Goal: Task Accomplishment & Management: Manage account settings

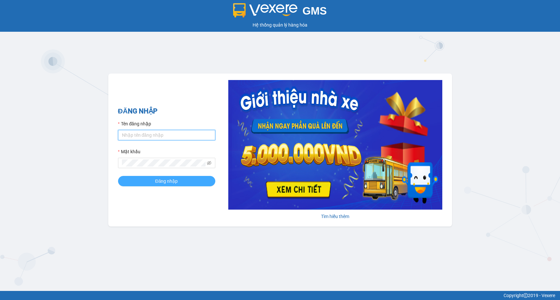
type input "chauthanh.vxr"
click at [144, 177] on button "Đăng nhập" at bounding box center [166, 181] width 97 height 10
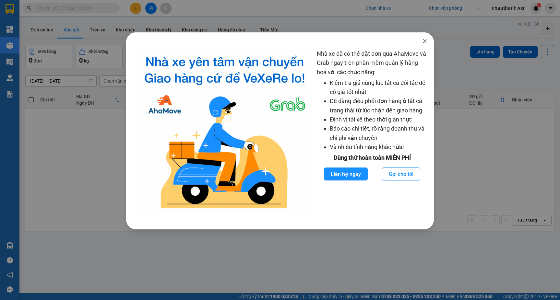
click at [426, 39] on icon "close" at bounding box center [424, 41] width 5 height 5
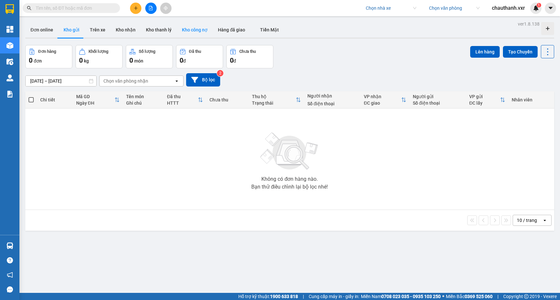
click at [202, 27] on button "Kho công nợ" at bounding box center [195, 30] width 36 height 16
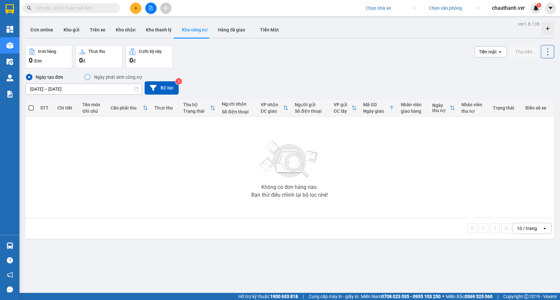
click at [375, 9] on input "search" at bounding box center [389, 8] width 46 height 10
type input "tién oanh"
click at [381, 20] on div "Tiến Oanh" at bounding box center [390, 21] width 51 height 7
click at [437, 10] on input "search" at bounding box center [452, 8] width 46 height 10
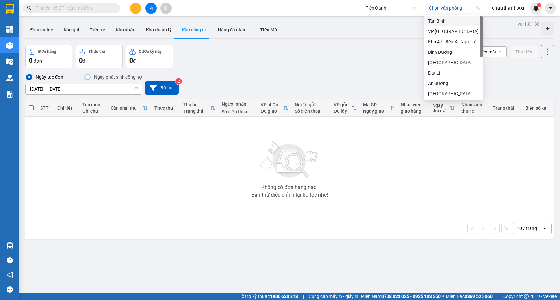
click at [436, 23] on div "Tân Bình" at bounding box center [453, 21] width 51 height 7
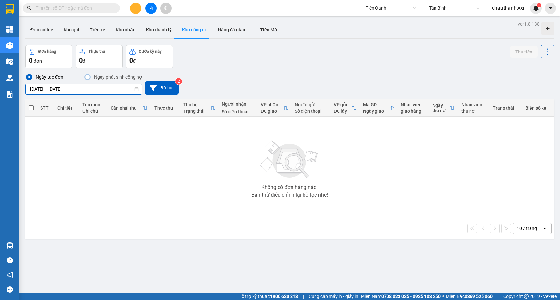
click at [97, 92] on div "ver 1.8.138 Đơn online Kho gửi Trên xe Kho nhận Kho thanh lý Kho công nợ Hàng đ…" at bounding box center [290, 169] width 534 height 300
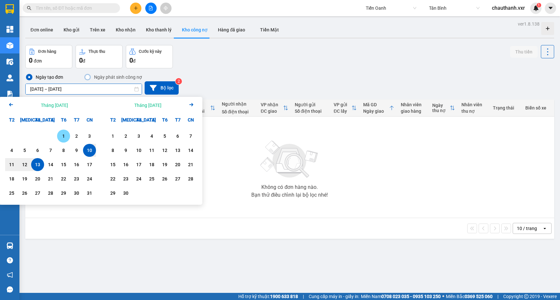
click at [64, 134] on div "1" at bounding box center [63, 136] width 9 height 8
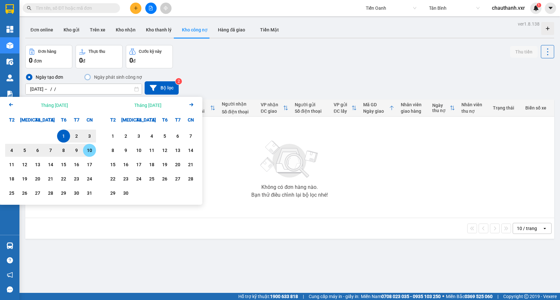
click at [91, 151] on div "10" at bounding box center [89, 151] width 9 height 8
type input "[DATE] – [DATE]"
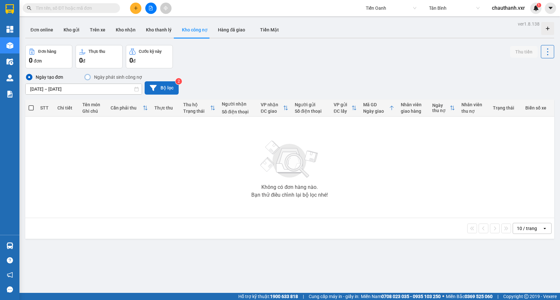
click at [162, 86] on button "Bộ lọc" at bounding box center [162, 87] width 34 height 13
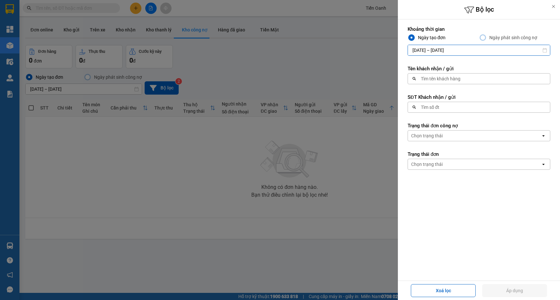
click at [465, 50] on input "[DATE] – [DATE]" at bounding box center [479, 50] width 142 height 10
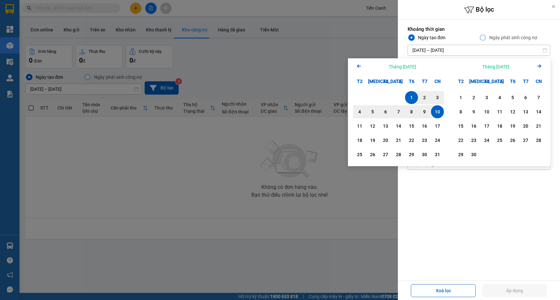
click at [360, 65] on icon "Arrow Left" at bounding box center [359, 66] width 8 height 8
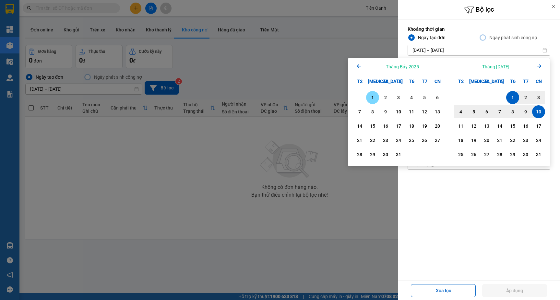
click at [376, 95] on div "1" at bounding box center [372, 98] width 9 height 8
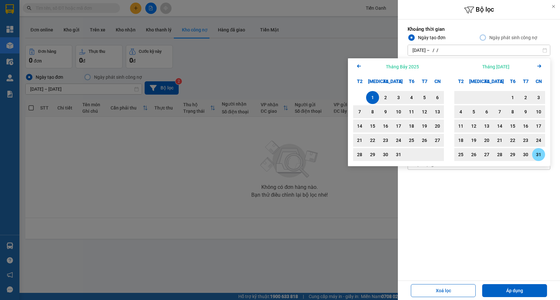
click at [539, 156] on div "31" at bounding box center [538, 155] width 9 height 8
type input "[DATE] – [DATE]"
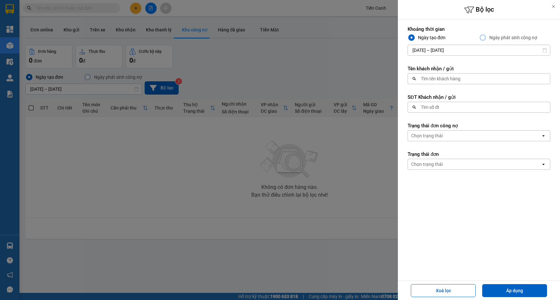
click at [313, 71] on div at bounding box center [280, 150] width 560 height 300
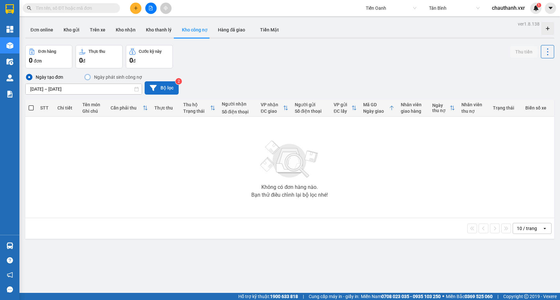
click at [175, 89] on button "Bộ lọc" at bounding box center [162, 87] width 34 height 13
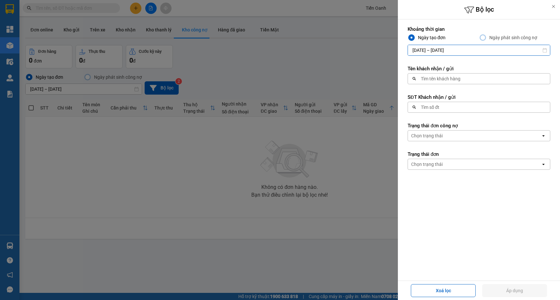
click at [447, 50] on input "[DATE] – [DATE]" at bounding box center [479, 50] width 142 height 10
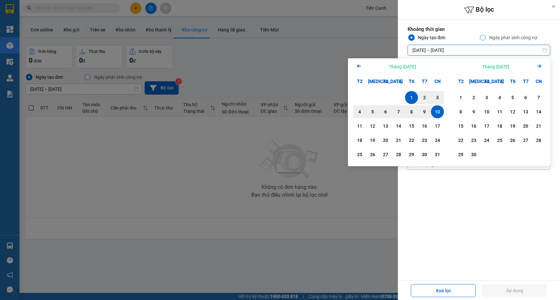
click at [361, 68] on icon "Arrow Left" at bounding box center [359, 66] width 8 height 8
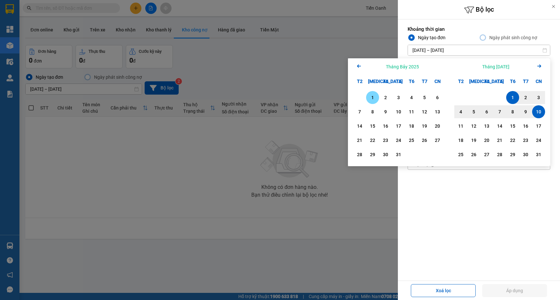
click at [371, 98] on div "1" at bounding box center [372, 98] width 9 height 8
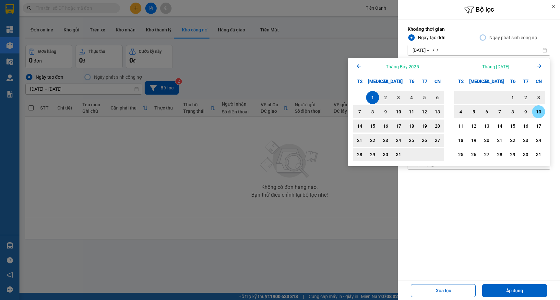
click at [535, 109] on div "10" at bounding box center [538, 112] width 9 height 8
type input "[DATE] – [DATE]"
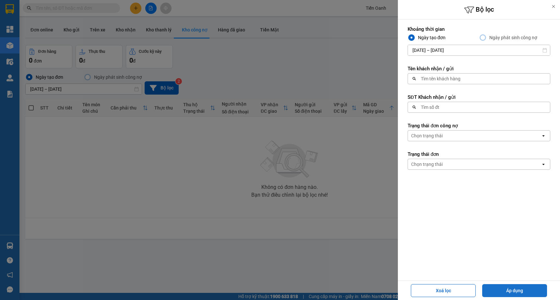
click at [504, 293] on button "Áp dụng" at bounding box center [514, 290] width 65 height 13
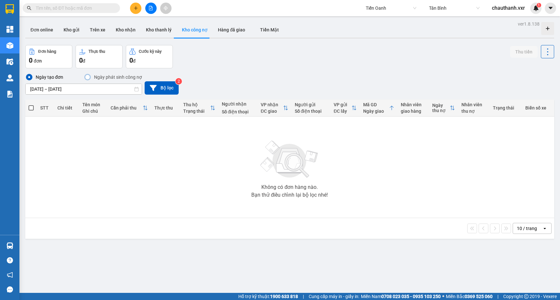
click at [444, 8] on span "Tân Bình" at bounding box center [454, 8] width 51 height 10
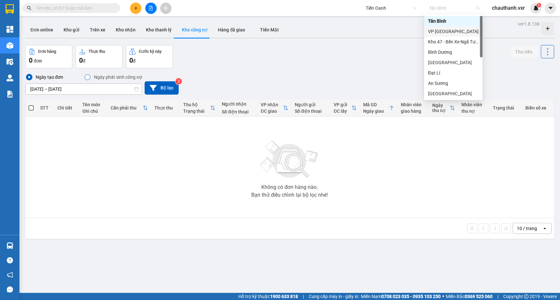
click at [439, 31] on div "VP [GEOGRAPHIC_DATA]" at bounding box center [453, 31] width 51 height 7
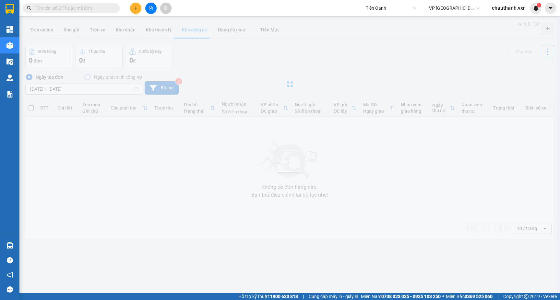
type input "[DATE] – [DATE]"
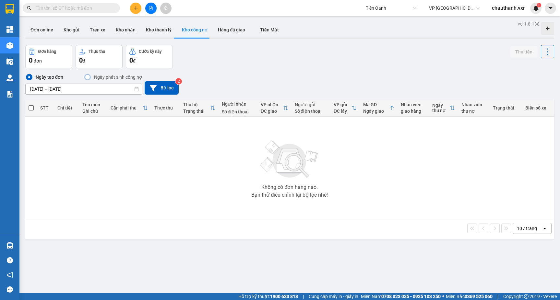
click at [448, 8] on span "VP [GEOGRAPHIC_DATA]" at bounding box center [454, 8] width 51 height 10
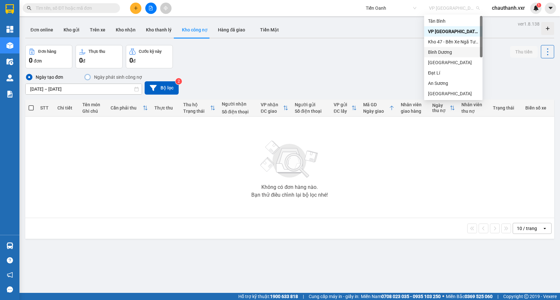
click at [439, 52] on div "Bình Dương" at bounding box center [453, 52] width 51 height 7
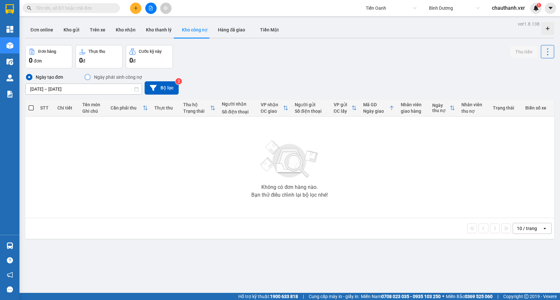
click at [380, 6] on span "Tiến Oanh" at bounding box center [391, 8] width 51 height 10
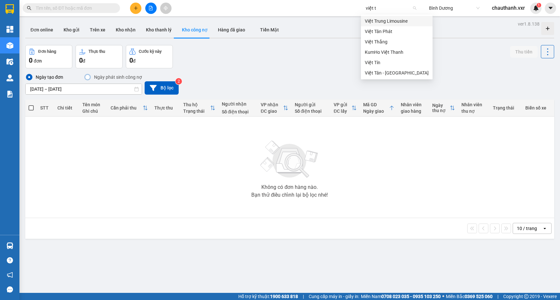
type input "việt ta"
click at [382, 18] on div "Việt Tân Phát" at bounding box center [397, 21] width 64 height 7
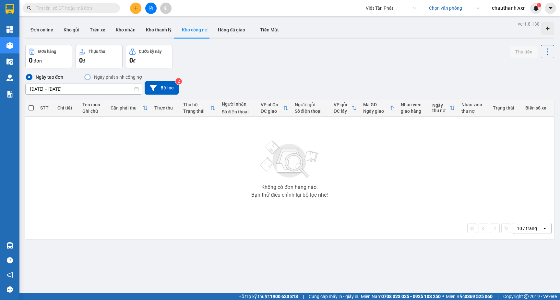
click at [439, 8] on input "search" at bounding box center [452, 8] width 46 height 10
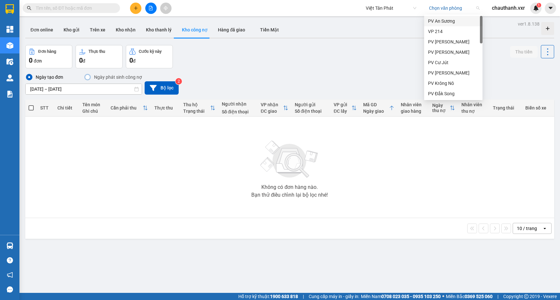
click at [435, 22] on div "PV An Sương" at bounding box center [453, 21] width 51 height 7
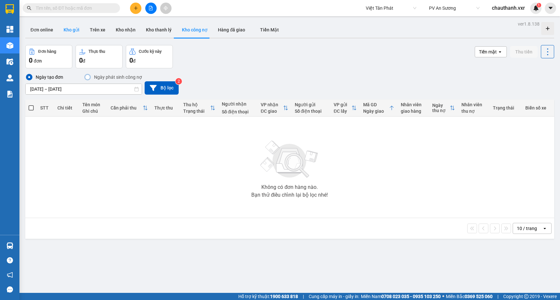
click at [65, 28] on button "Kho gửi" at bounding box center [71, 30] width 26 height 16
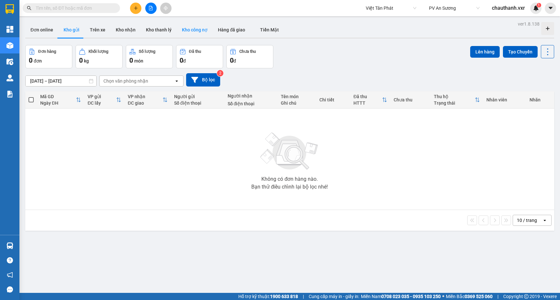
click at [189, 33] on button "Kho công nợ" at bounding box center [195, 30] width 36 height 16
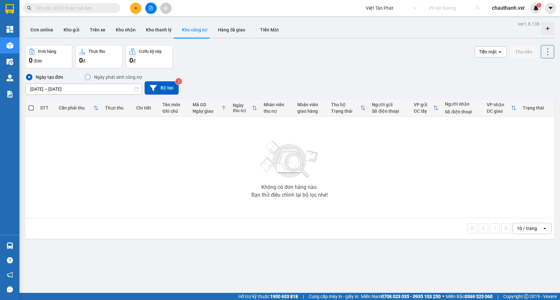
click at [439, 13] on div "PV An Sương" at bounding box center [454, 8] width 58 height 10
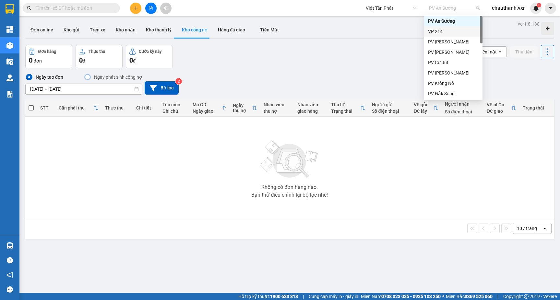
click at [436, 33] on div "VP 214" at bounding box center [453, 31] width 51 height 7
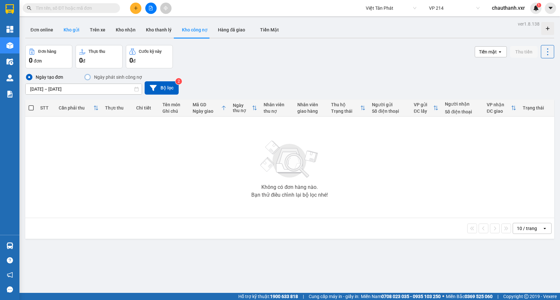
click at [69, 25] on button "Kho gửi" at bounding box center [71, 30] width 26 height 16
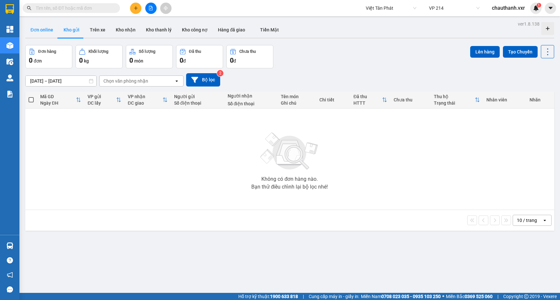
click at [34, 28] on button "Đơn online" at bounding box center [41, 30] width 33 height 16
type input "[DATE] – [DATE]"
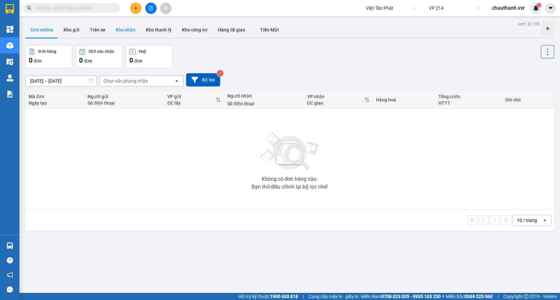
click at [125, 27] on button "Kho nhận" at bounding box center [126, 30] width 30 height 16
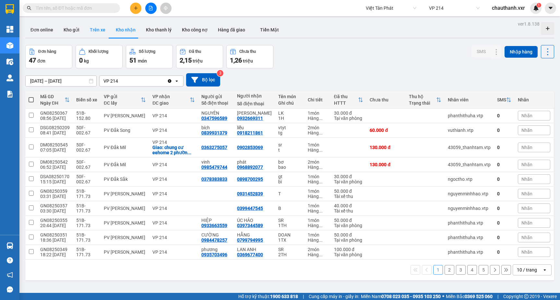
click at [100, 30] on button "Trên xe" at bounding box center [98, 30] width 26 height 16
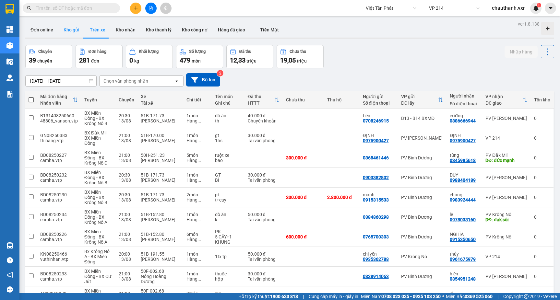
click at [73, 33] on button "Kho gửi" at bounding box center [71, 30] width 26 height 16
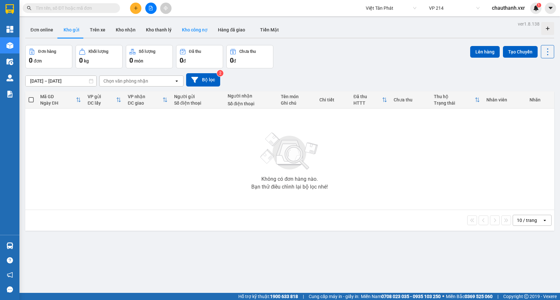
click at [194, 29] on button "Kho công nợ" at bounding box center [195, 30] width 36 height 16
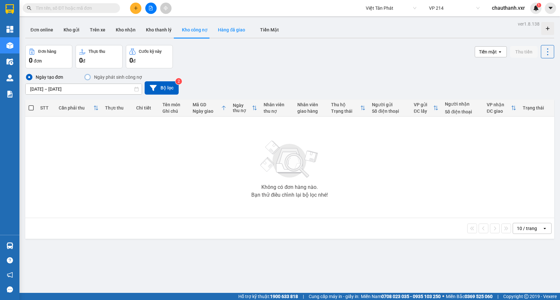
click at [236, 33] on button "Hàng đã giao" at bounding box center [232, 30] width 38 height 16
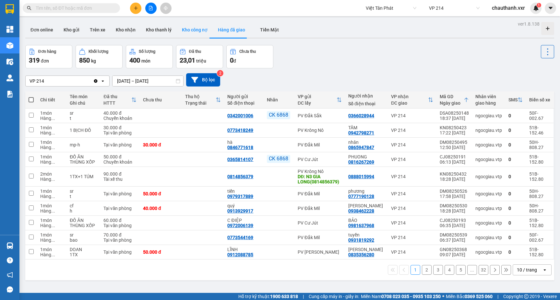
click at [192, 32] on button "Kho công nợ" at bounding box center [195, 30] width 36 height 16
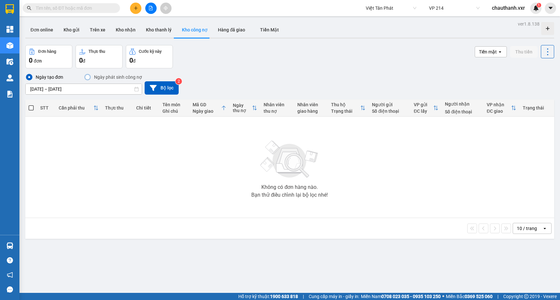
click at [90, 77] on div at bounding box center [87, 77] width 6 height 6
click at [87, 77] on div at bounding box center [87, 77] width 5 height 5
click at [85, 78] on div at bounding box center [87, 77] width 5 height 5
click at [104, 130] on div "Không có đơn hàng nào. Bạn thử điều chỉnh lại bộ lọc nhé!" at bounding box center [290, 167] width 523 height 97
click at [153, 86] on icon at bounding box center [153, 88] width 7 height 6
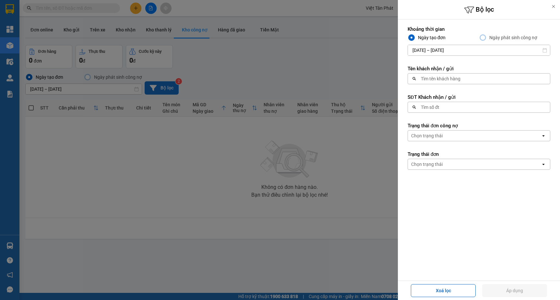
click at [222, 183] on div at bounding box center [280, 150] width 560 height 300
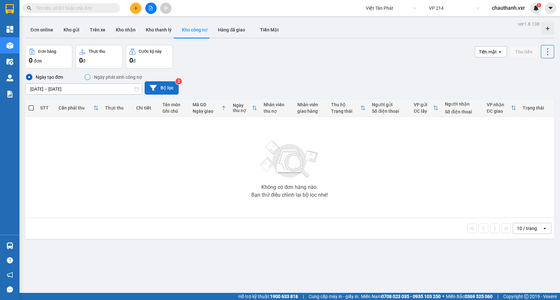
click at [92, 85] on input "[DATE] – [DATE]" at bounding box center [84, 89] width 116 height 10
click at [209, 56] on div "Đơn hàng 0 đơn Thực thu 0 đ Cước kỳ này 0 đ Tiền mặt open Thu tiền" at bounding box center [289, 56] width 529 height 23
click at [196, 33] on button "Kho công nợ" at bounding box center [195, 30] width 36 height 16
click at [83, 59] on span "0" at bounding box center [81, 60] width 4 height 8
click at [60, 57] on div "0 đơn" at bounding box center [49, 60] width 40 height 9
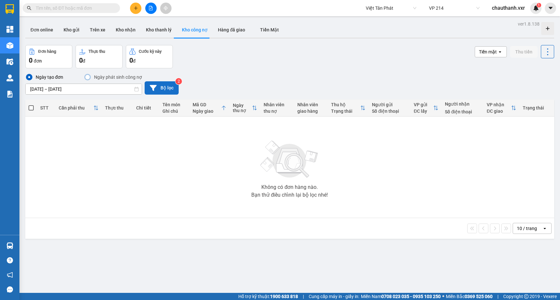
click at [102, 56] on div "0 đ" at bounding box center [99, 60] width 40 height 9
click at [149, 56] on div "0 đ" at bounding box center [149, 60] width 40 height 9
click at [87, 77] on div at bounding box center [87, 77] width 5 height 5
click at [390, 8] on span "Việt Tân Phát" at bounding box center [391, 8] width 51 height 10
type input "xe t"
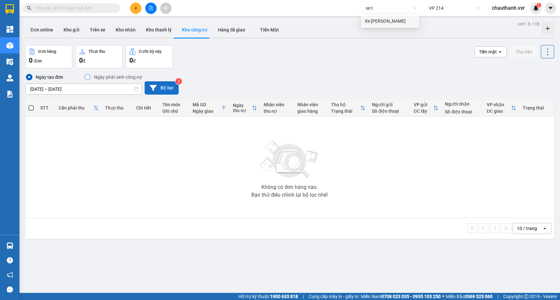
click at [389, 22] on div "Xe [PERSON_NAME]" at bounding box center [390, 21] width 51 height 7
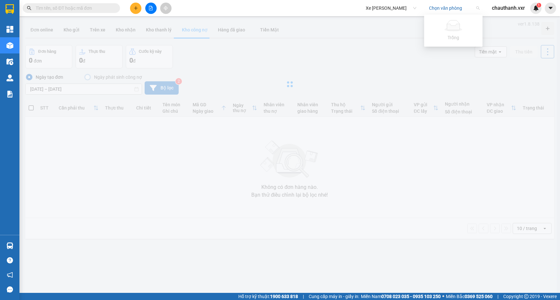
click at [451, 9] on input "search" at bounding box center [452, 8] width 46 height 10
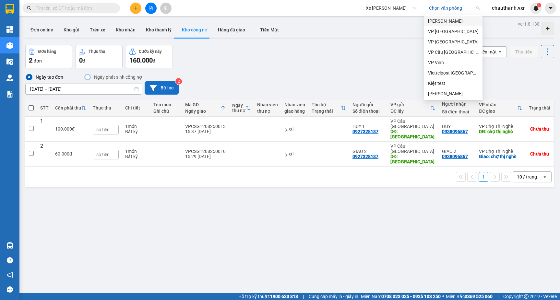
click at [363, 49] on div "Đơn hàng 2 đơn Thực thu 0 đ Cước kỳ này 160.000 đ Tiền mặt open Thu tiền" at bounding box center [289, 56] width 529 height 23
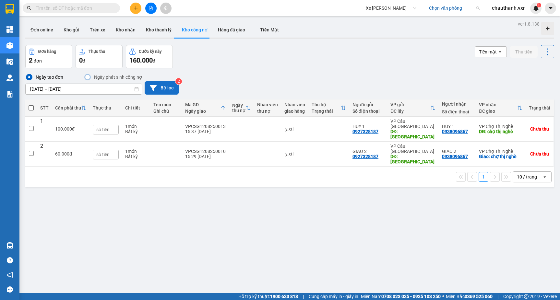
click at [439, 6] on input "search" at bounding box center [452, 8] width 46 height 10
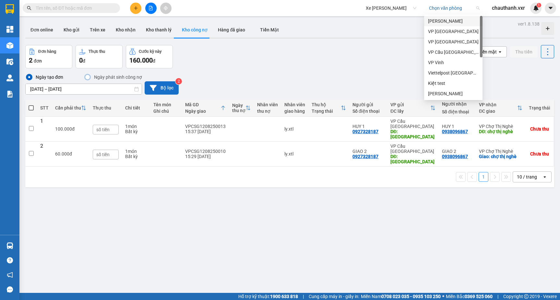
click at [437, 24] on div "[PERSON_NAME]" at bounding box center [453, 21] width 51 height 7
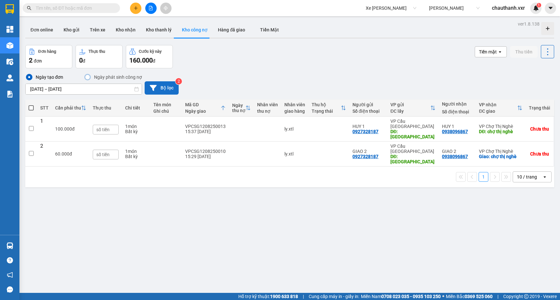
click at [281, 88] on div "Ngày tạo đơn Ngày phát sinh công nợ [DATE] – [DATE] Press the down arrow key to…" at bounding box center [289, 83] width 529 height 21
click at [528, 127] on icon at bounding box center [527, 129] width 5 height 5
click at [536, 127] on div "Chưa thu" at bounding box center [539, 129] width 19 height 5
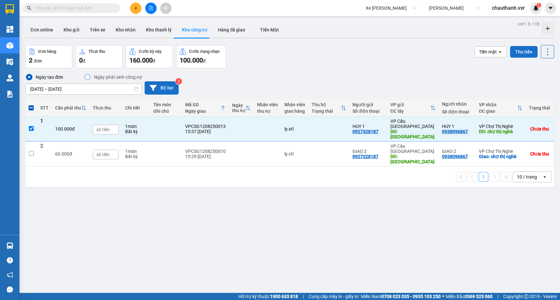
click at [526, 54] on button "Thu tiền" at bounding box center [524, 52] width 28 height 12
checkbox input "false"
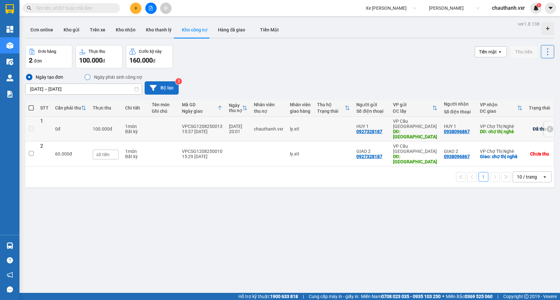
click at [504, 124] on div "VP Chợ Thị Nghè" at bounding box center [501, 126] width 42 height 5
click at [549, 127] on icon at bounding box center [550, 129] width 5 height 5
click at [542, 127] on icon at bounding box center [542, 129] width 5 height 5
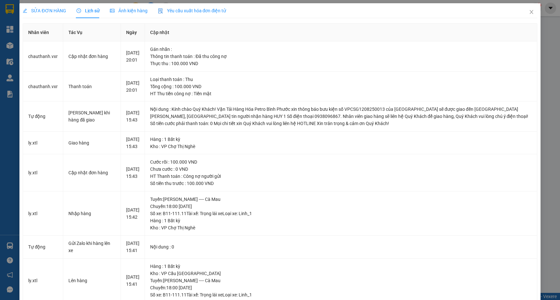
click at [41, 11] on span "SỬA ĐƠN HÀNG" at bounding box center [44, 10] width 43 height 5
click at [51, 11] on span "SỬA ĐƠN HÀNG" at bounding box center [44, 10] width 43 height 5
click at [116, 18] on div "Ảnh kiện hàng" at bounding box center [129, 10] width 38 height 15
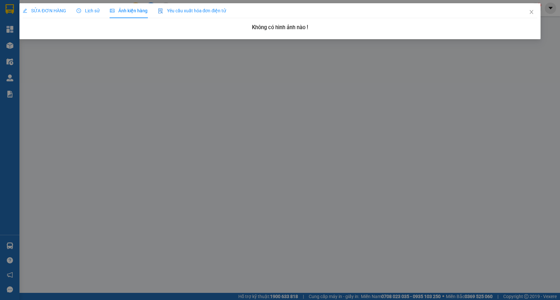
click at [125, 11] on span "Ảnh kiện hàng" at bounding box center [129, 10] width 38 height 5
click at [186, 9] on span "Yêu cầu xuất hóa đơn điện tử" at bounding box center [192, 10] width 68 height 5
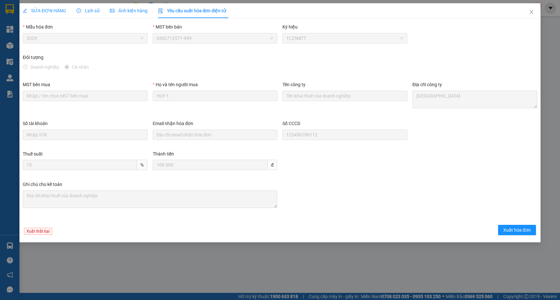
click at [73, 13] on div "SỬA ĐƠN HÀNG Lịch sử Ảnh kiện hàng Yêu cầu xuất hóa đơn điện tử" at bounding box center [124, 10] width 203 height 15
click at [85, 10] on span "Lịch sử" at bounding box center [88, 10] width 23 height 5
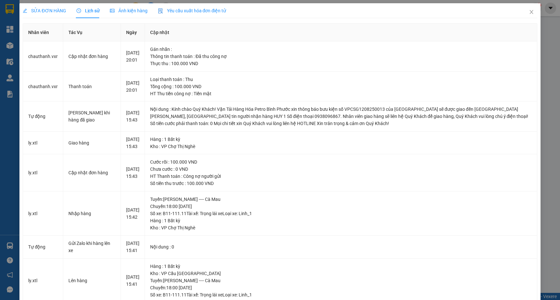
click at [51, 10] on span "SỬA ĐƠN HÀNG" at bounding box center [44, 10] width 43 height 5
click at [532, 9] on span "Close" at bounding box center [532, 12] width 18 height 18
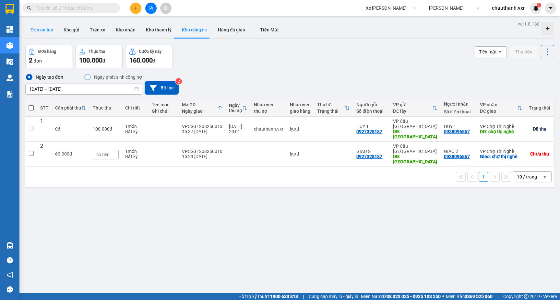
click at [49, 28] on button "Đơn online" at bounding box center [41, 30] width 33 height 16
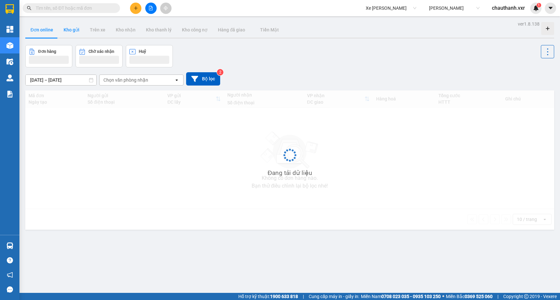
click at [75, 30] on button "Kho gửi" at bounding box center [71, 30] width 26 height 16
type input "[DATE] – [DATE]"
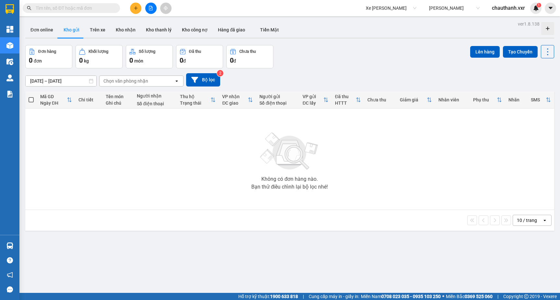
click at [439, 4] on span "[PERSON_NAME]" at bounding box center [454, 8] width 51 height 10
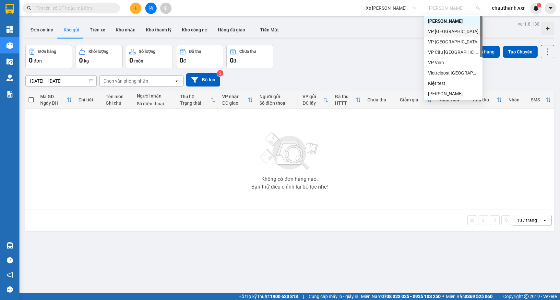
click at [437, 31] on div "VP [GEOGRAPHIC_DATA]" at bounding box center [453, 31] width 51 height 7
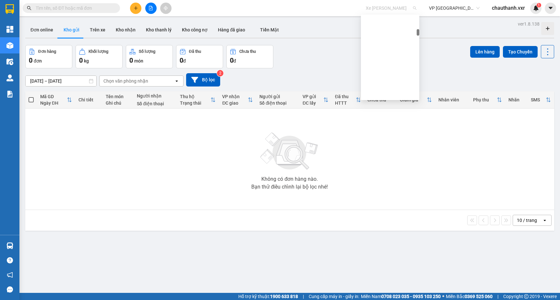
scroll to position [981, 0]
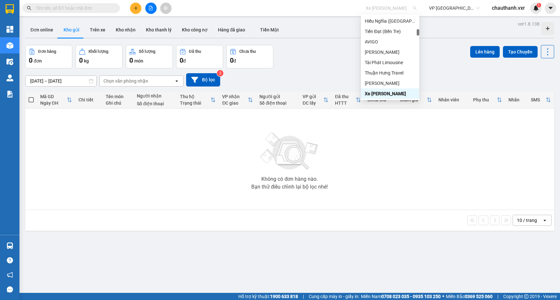
click at [378, 12] on span "Xe [PERSON_NAME]" at bounding box center [391, 8] width 51 height 10
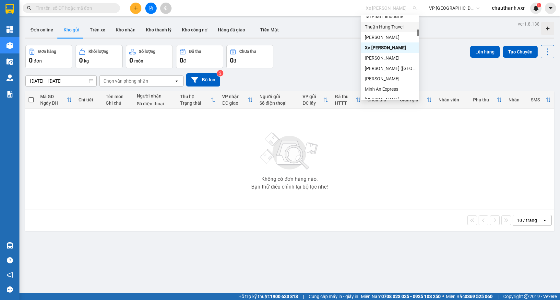
scroll to position [1024, 0]
click at [215, 163] on div "Không có đơn hàng nào. Bạn thử điều chỉnh lại bộ lọc nhé!" at bounding box center [290, 159] width 523 height 97
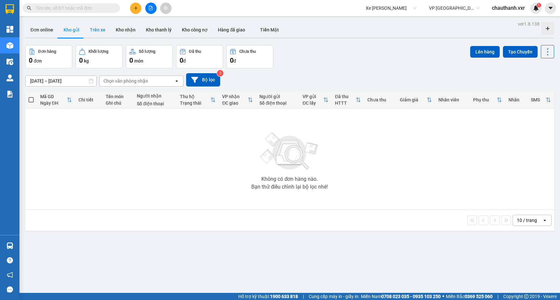
click at [93, 30] on button "Trên xe" at bounding box center [98, 30] width 26 height 16
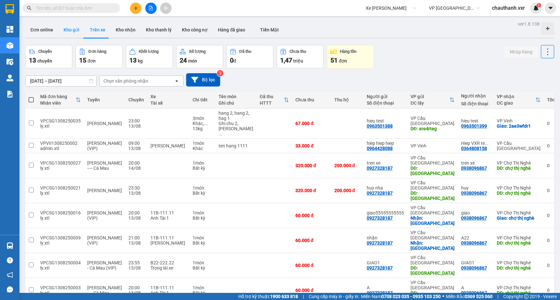
click at [63, 33] on button "Kho gửi" at bounding box center [71, 30] width 26 height 16
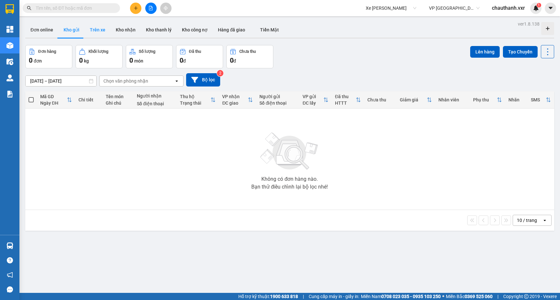
click at [95, 30] on button "Trên xe" at bounding box center [98, 30] width 26 height 16
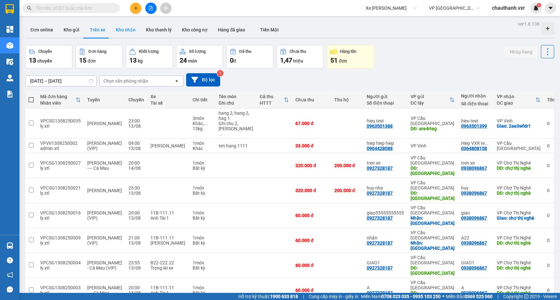
click at [127, 31] on button "Kho nhận" at bounding box center [126, 30] width 30 height 16
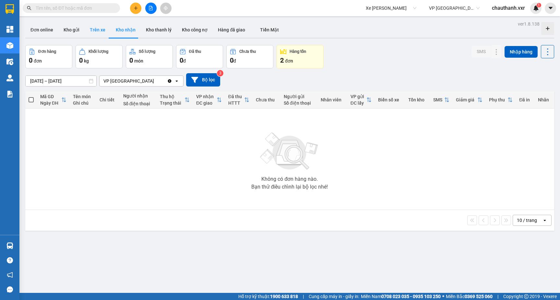
click at [93, 31] on button "Trên xe" at bounding box center [98, 30] width 26 height 16
type input "[DATE] – [DATE]"
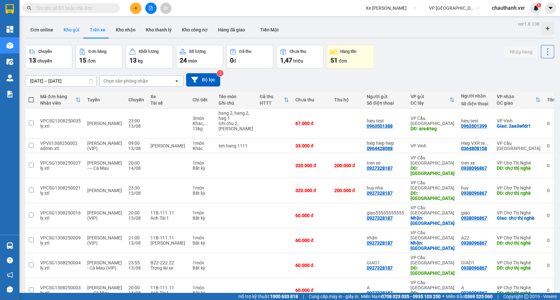
click at [69, 31] on button "Kho gửi" at bounding box center [71, 30] width 26 height 16
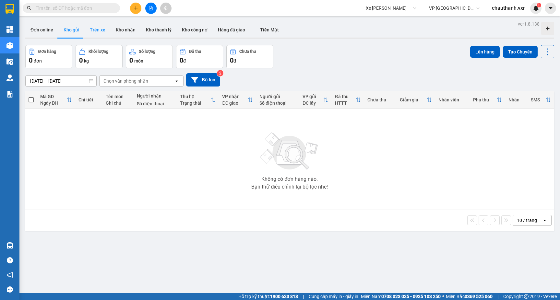
click at [97, 32] on button "Trên xe" at bounding box center [98, 30] width 26 height 16
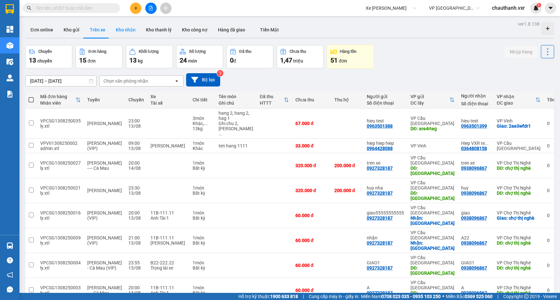
click at [128, 28] on button "Kho nhận" at bounding box center [126, 30] width 30 height 16
type input "[DATE] – [DATE]"
